Goal: Communication & Community: Connect with others

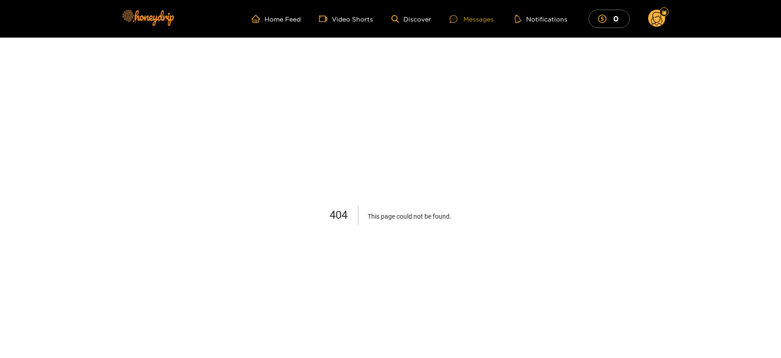
click at [482, 24] on div "Messages" at bounding box center [471, 19] width 44 height 11
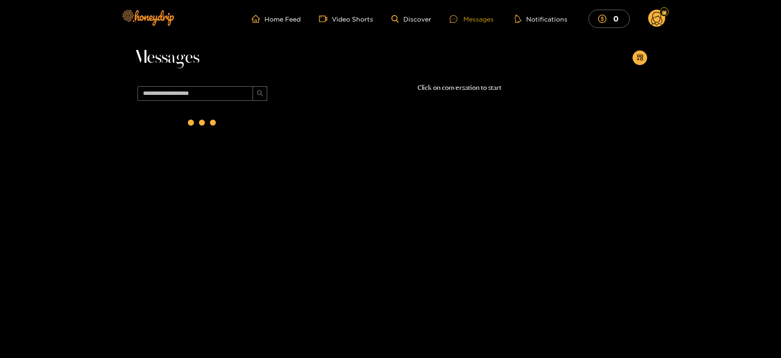
scroll to position [59, 0]
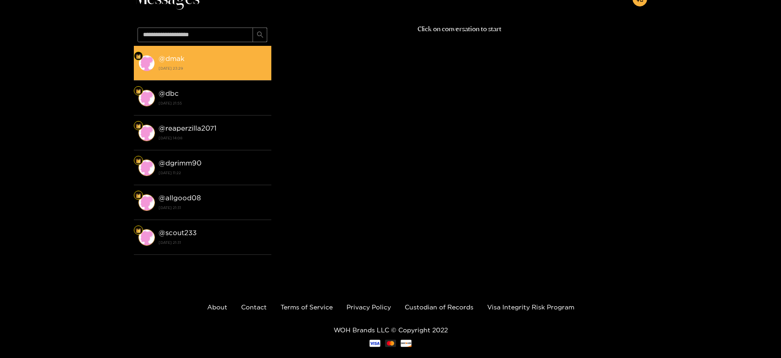
click at [187, 72] on strong "[DATE] 23:29" at bounding box center [213, 68] width 108 height 8
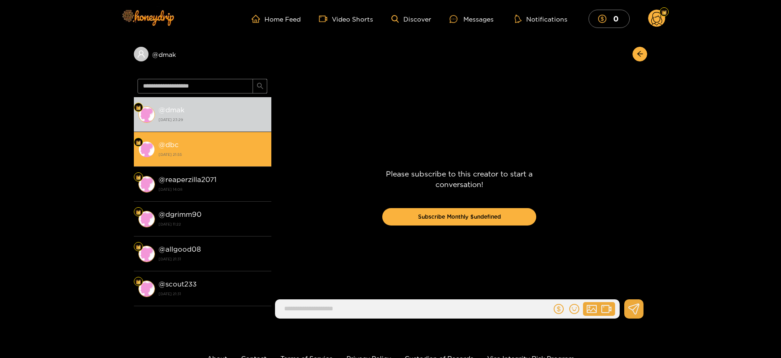
click at [168, 137] on li "@ dbc [DATE] 21:55" at bounding box center [202, 149] width 137 height 35
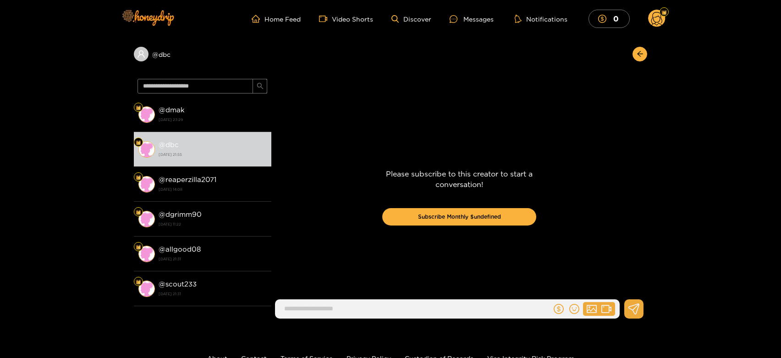
click at [650, 16] on circle at bounding box center [656, 18] width 17 height 17
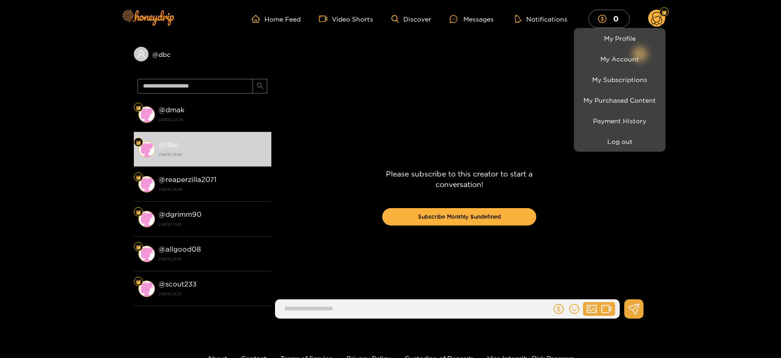
click at [664, 37] on li "My Profile" at bounding box center [620, 38] width 92 height 21
click at [642, 40] on link "My Profile" at bounding box center [619, 38] width 87 height 16
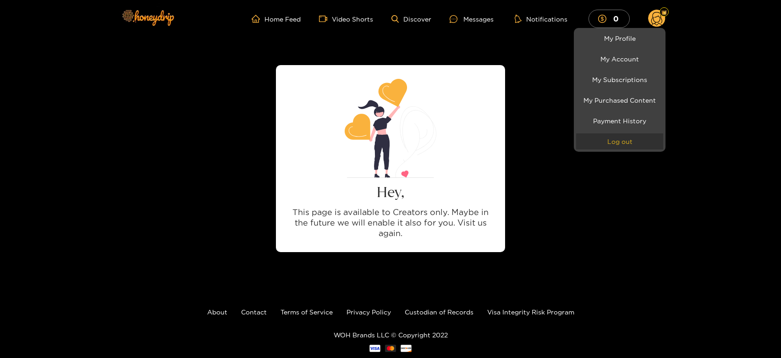
click at [616, 136] on button "Log out" at bounding box center [619, 141] width 87 height 16
